Goal: Information Seeking & Learning: Find specific fact

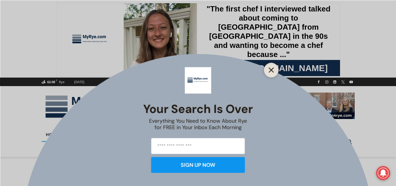
click at [271, 69] on icon "Close" at bounding box center [271, 69] width 5 height 5
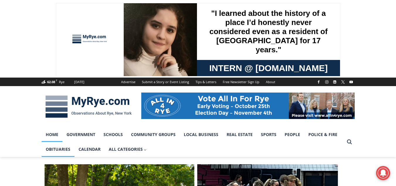
click at [58, 151] on link "Obituaries" at bounding box center [58, 149] width 33 height 15
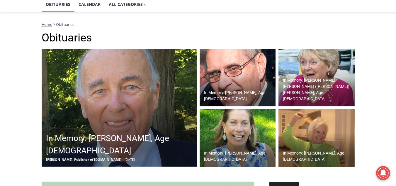
scroll to position [147, 0]
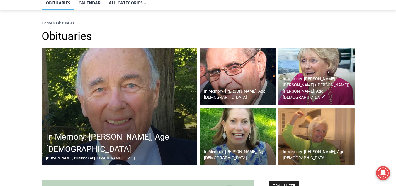
click at [129, 139] on h2 "In Memory: [PERSON_NAME], Age [DEMOGRAPHIC_DATA]" at bounding box center [120, 143] width 149 height 25
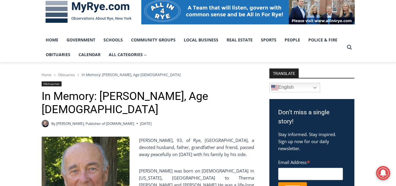
scroll to position [88, 0]
